Goal: Navigation & Orientation: Find specific page/section

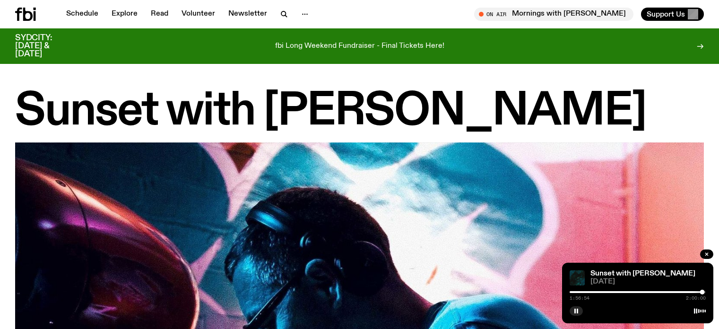
scroll to position [891, 0]
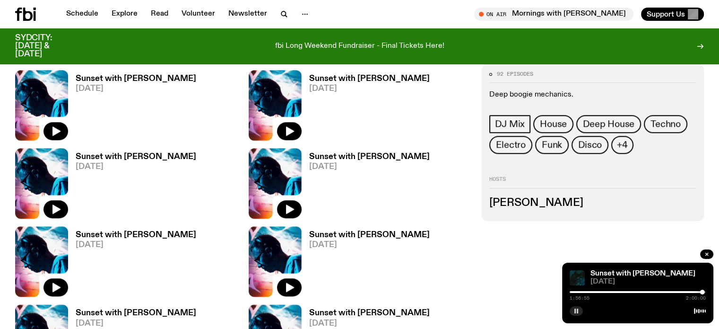
click at [577, 310] on rect "button" at bounding box center [577, 310] width 1 height 5
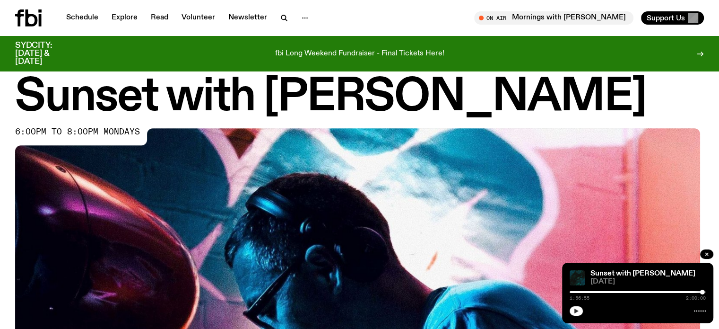
scroll to position [0, 0]
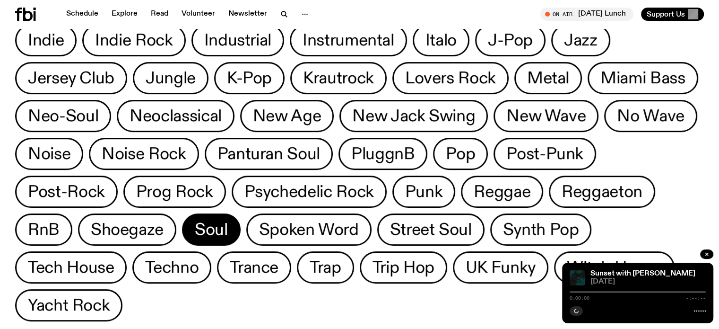
click at [241, 213] on button "Soul" at bounding box center [211, 229] width 59 height 32
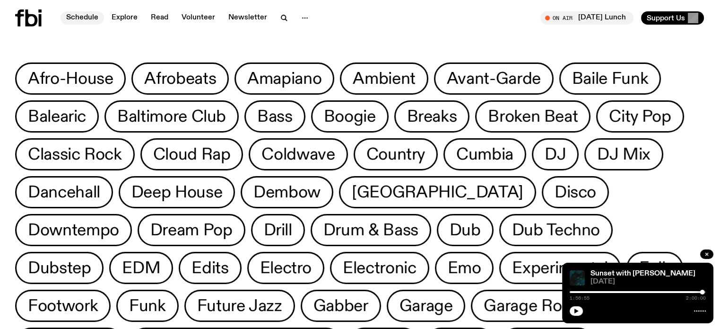
click at [82, 17] on link "Schedule" at bounding box center [82, 17] width 43 height 13
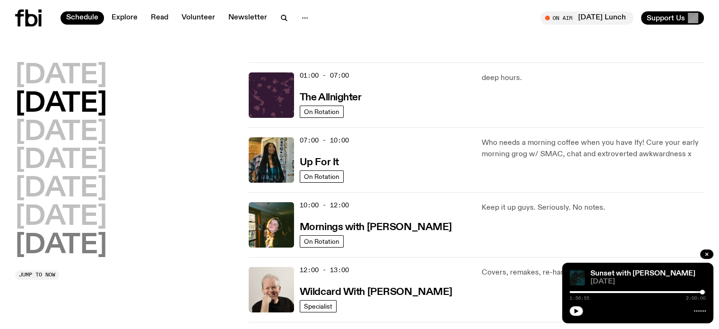
click at [67, 245] on h2 "Sunday" at bounding box center [61, 245] width 92 height 26
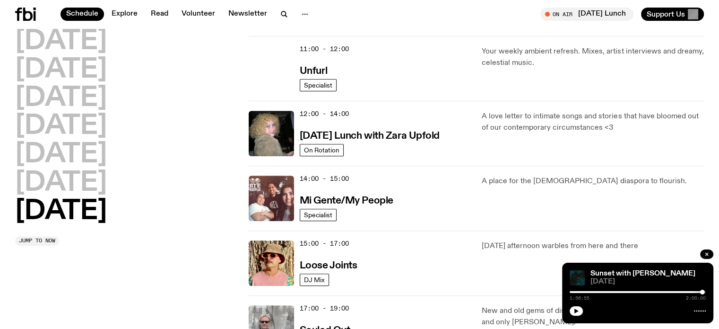
scroll to position [263, 0]
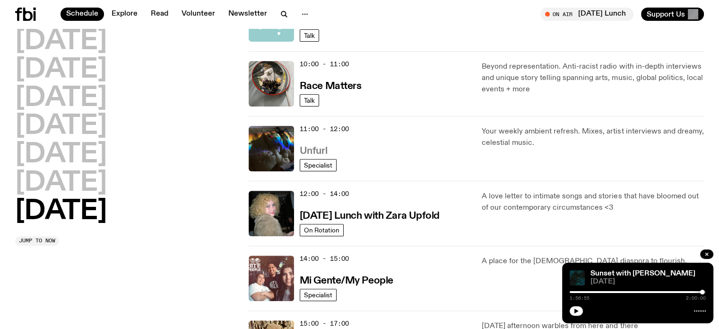
click at [314, 149] on h3 "Unfurl" at bounding box center [313, 151] width 27 height 10
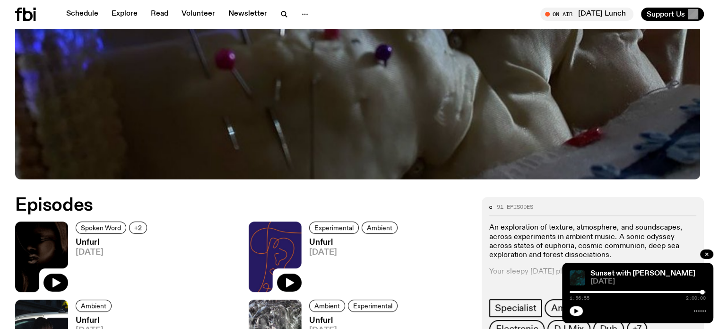
scroll to position [372, 0]
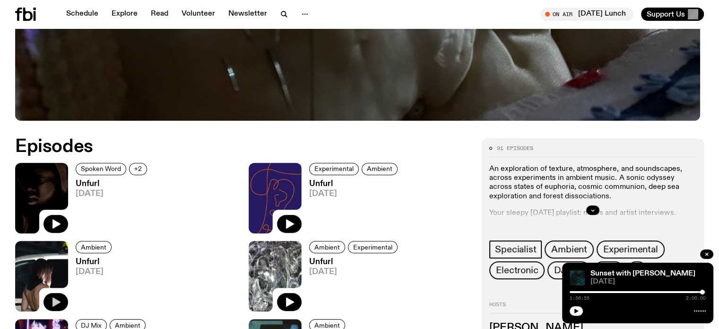
click at [61, 296] on icon "button" at bounding box center [55, 301] width 11 height 11
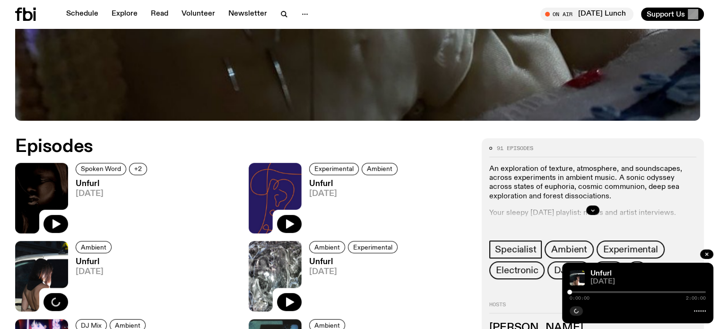
click at [577, 308] on rect "button" at bounding box center [577, 310] width 1 height 5
